Goal: Transaction & Acquisition: Purchase product/service

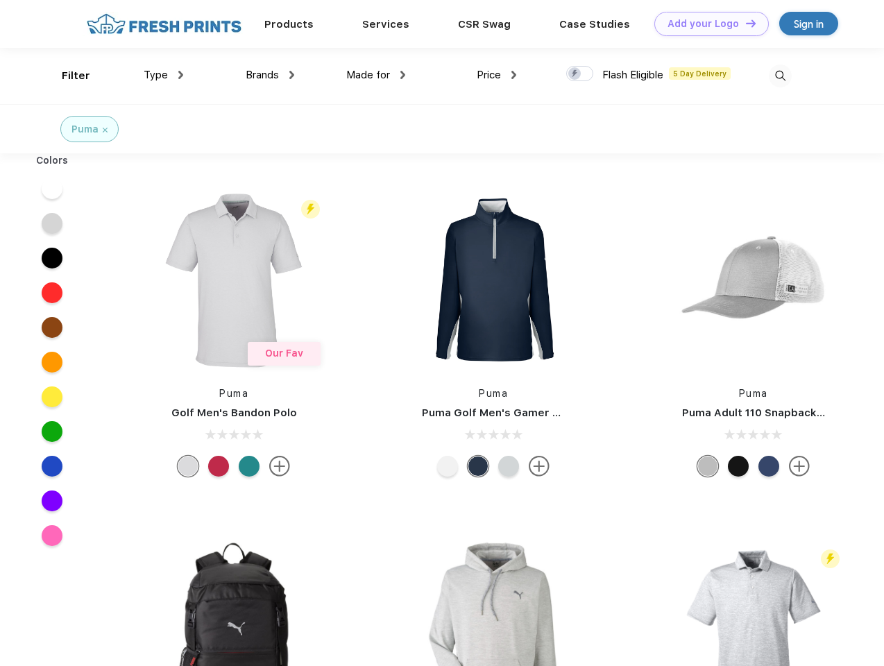
click at [707, 24] on link "Add your Logo Design Tool" at bounding box center [712, 24] width 115 height 24
click at [0, 0] on div "Design Tool" at bounding box center [0, 0] width 0 height 0
click at [745, 23] on link "Add your Logo Design Tool" at bounding box center [712, 24] width 115 height 24
click at [67, 76] on div "Filter" at bounding box center [76, 76] width 28 height 16
click at [164, 75] on span "Type" at bounding box center [156, 75] width 24 height 12
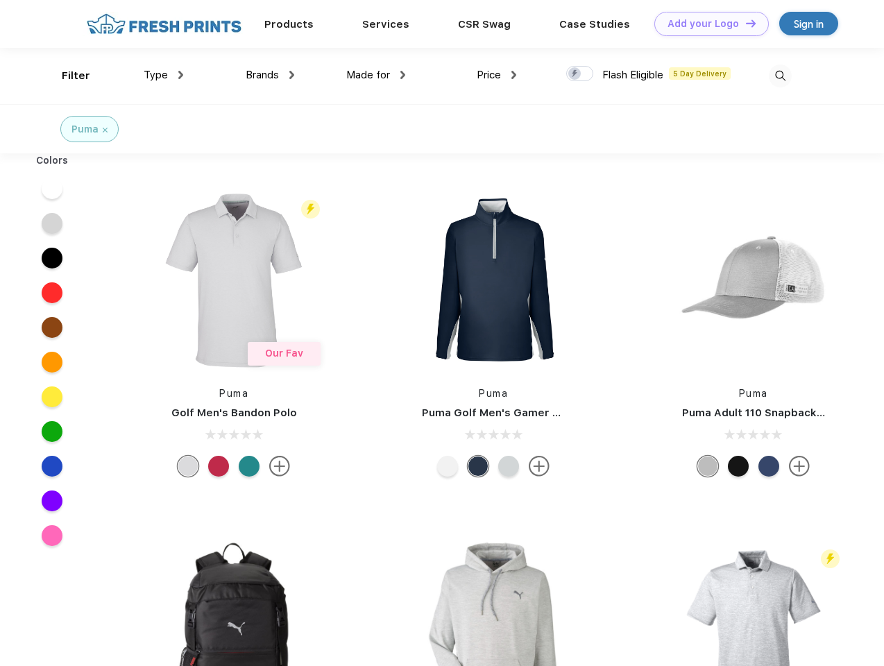
click at [270, 75] on span "Brands" at bounding box center [262, 75] width 33 height 12
click at [376, 75] on span "Made for" at bounding box center [368, 75] width 44 height 12
click at [497, 75] on span "Price" at bounding box center [489, 75] width 24 height 12
click at [580, 74] on div at bounding box center [579, 73] width 27 height 15
click at [575, 74] on input "checkbox" at bounding box center [570, 69] width 9 height 9
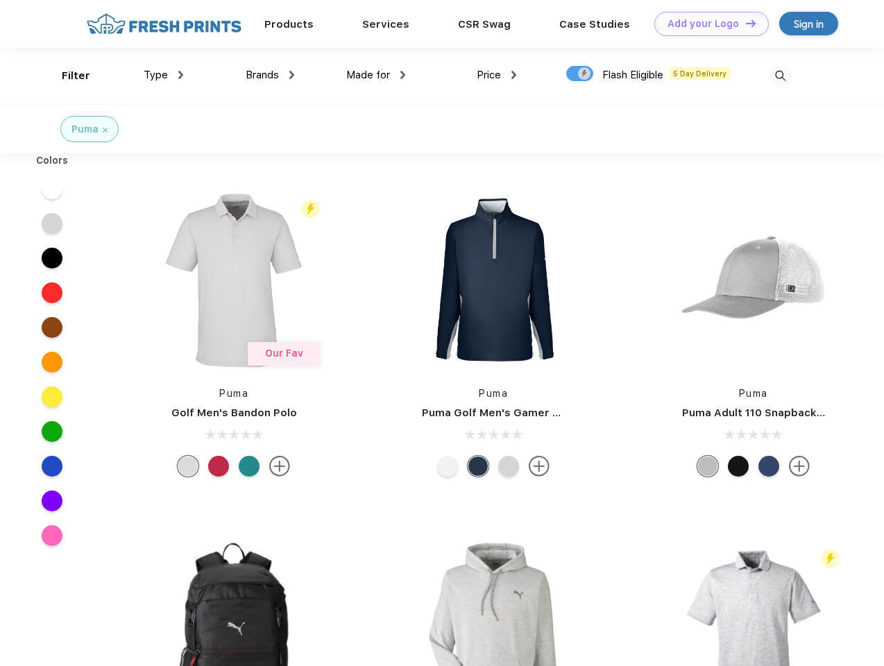
click at [780, 76] on img at bounding box center [780, 76] width 23 height 23
